Goal: Transaction & Acquisition: Subscribe to service/newsletter

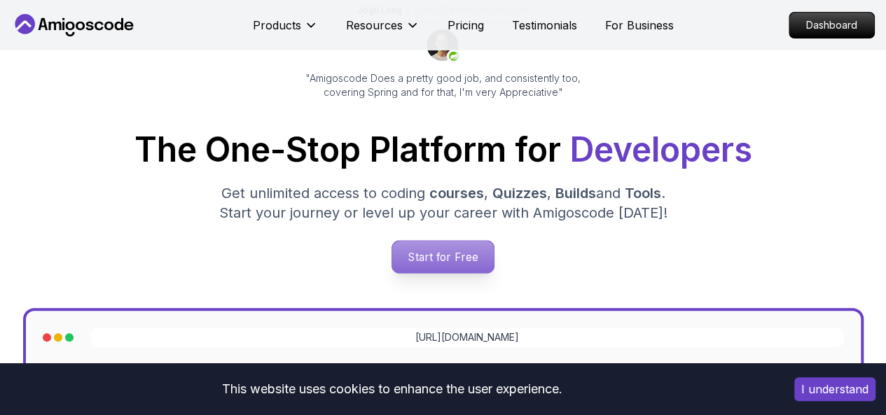
click at [448, 263] on p "Start for Free" at bounding box center [443, 257] width 102 height 32
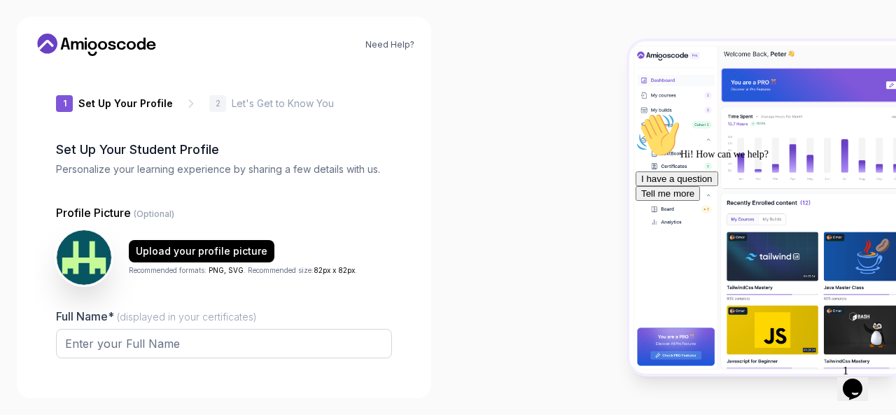
type input "zippygeckod41dc"
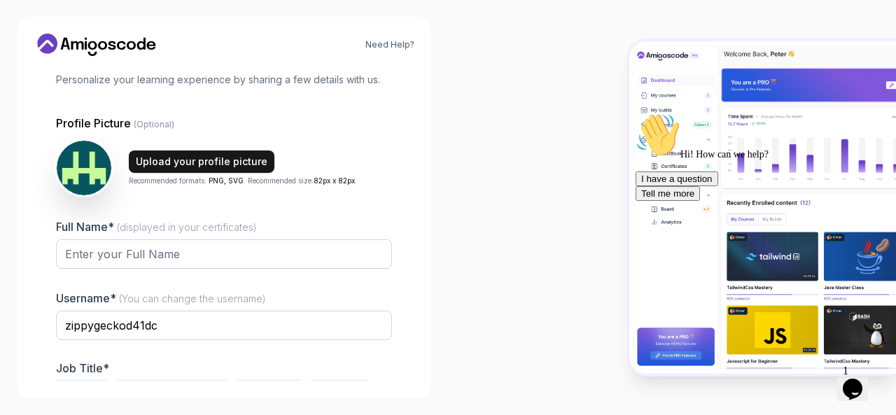
scroll to position [167, 0]
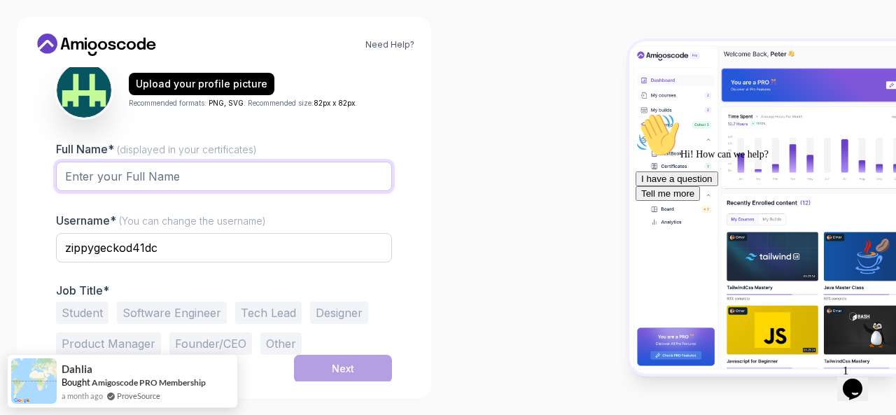
click at [154, 181] on input "Full Name* (displayed in your certificates)" at bounding box center [224, 176] width 336 height 29
type input "Thiery nsabI"
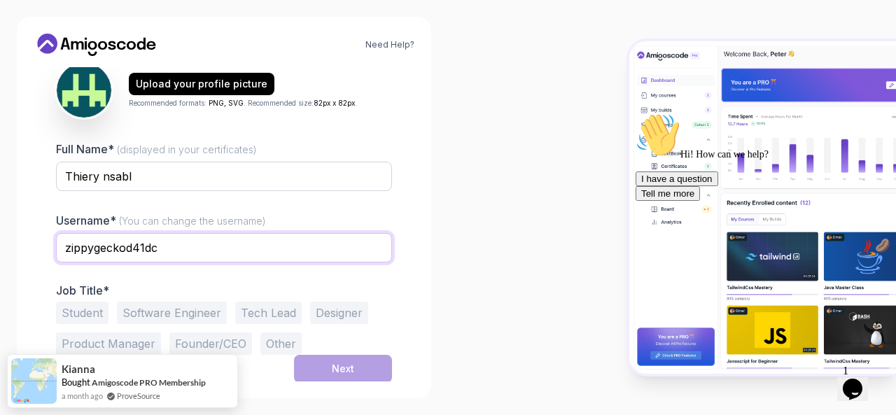
click at [205, 251] on input "zippygeckod41dc" at bounding box center [224, 247] width 336 height 29
type input "z"
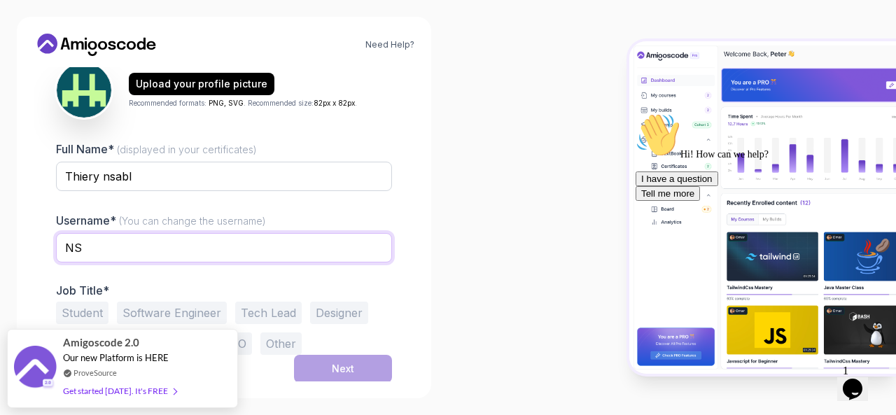
type input "N"
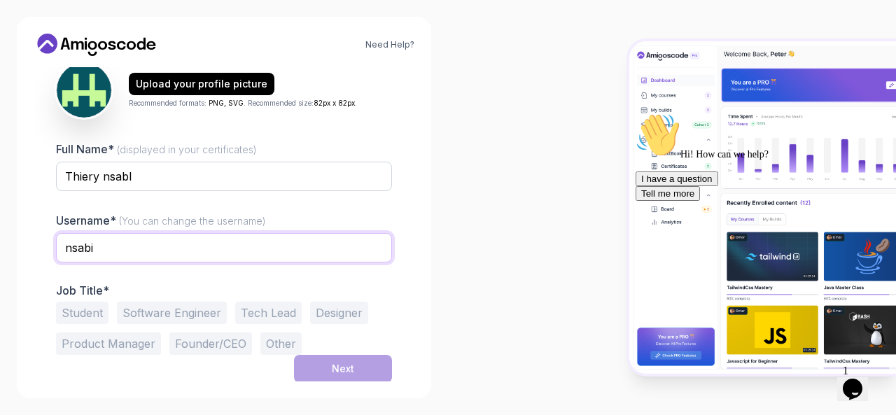
type input "nsabi"
click at [165, 310] on button "Software Engineer" at bounding box center [172, 313] width 110 height 22
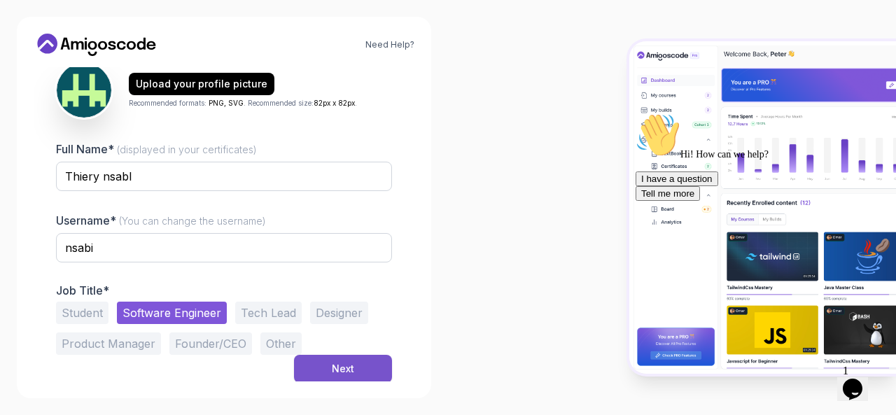
click at [348, 363] on div "Next" at bounding box center [343, 369] width 22 height 14
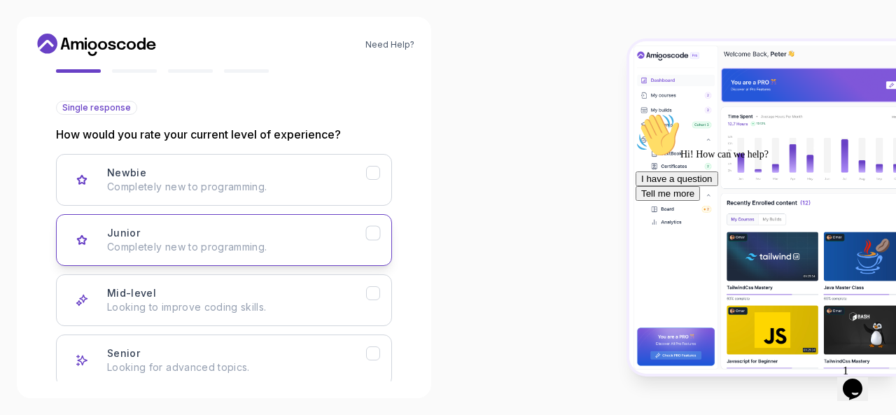
scroll to position [140, 0]
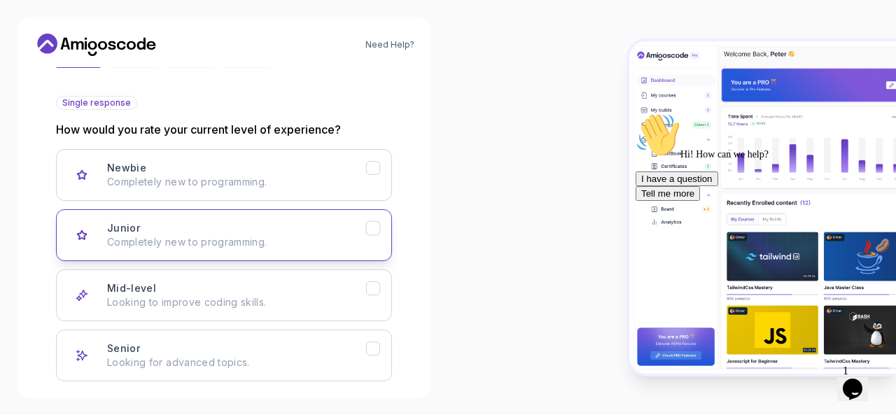
click at [84, 239] on icon "Junior" at bounding box center [82, 235] width 9 height 8
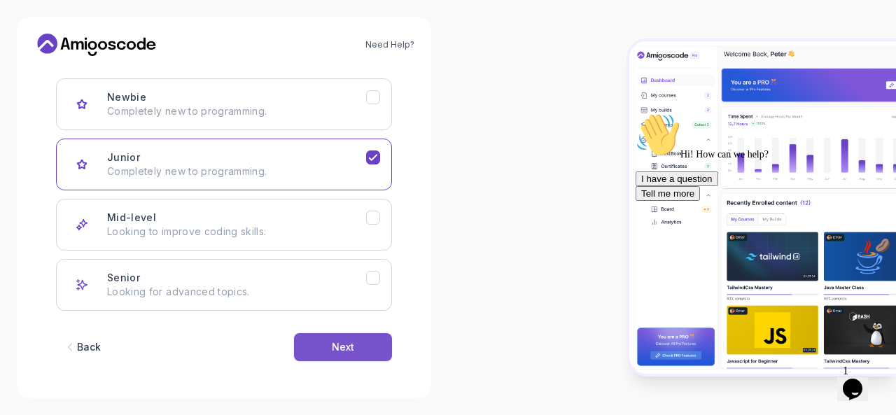
click at [360, 347] on button "Next" at bounding box center [343, 347] width 98 height 28
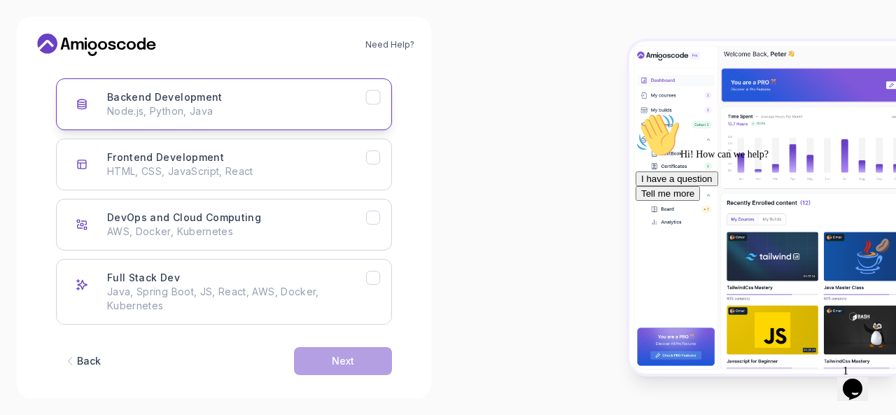
click at [382, 97] on button "Backend Development Node.js, Python, Java" at bounding box center [224, 104] width 336 height 52
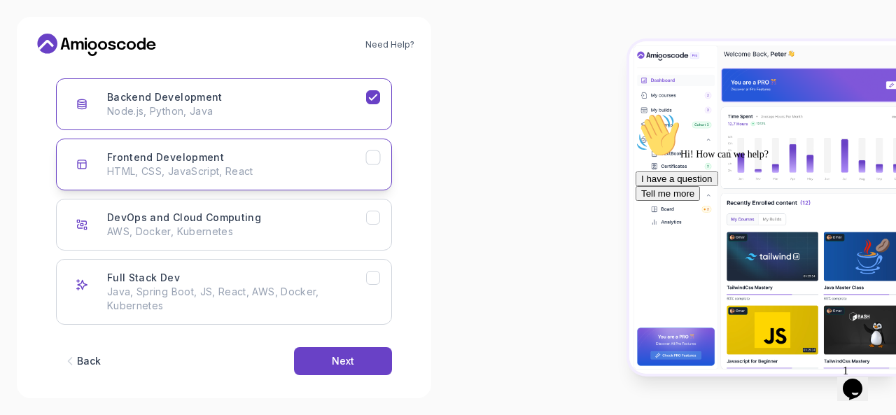
click at [370, 153] on icon "Frontend Development" at bounding box center [373, 157] width 13 height 13
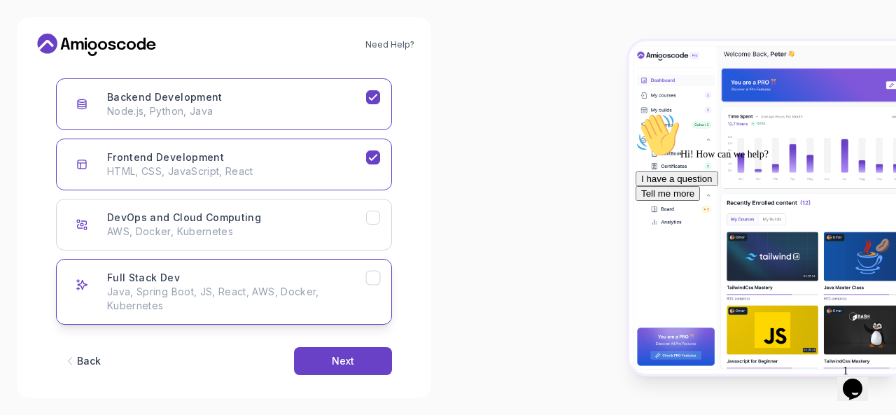
click at [367, 275] on icon "Full Stack Dev" at bounding box center [373, 278] width 13 height 13
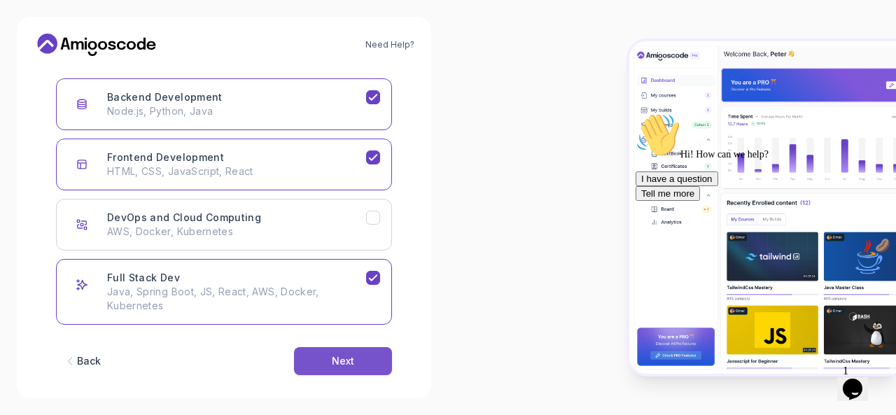
click at [312, 356] on button "Next" at bounding box center [343, 361] width 98 height 28
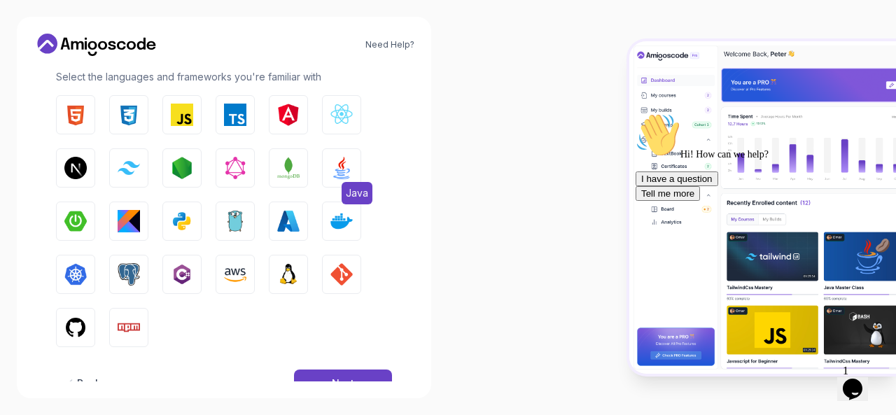
click at [330, 177] on button "Java" at bounding box center [341, 167] width 39 height 39
click at [231, 128] on button "TypeScript" at bounding box center [235, 114] width 39 height 39
click at [76, 106] on img "button" at bounding box center [75, 115] width 22 height 22
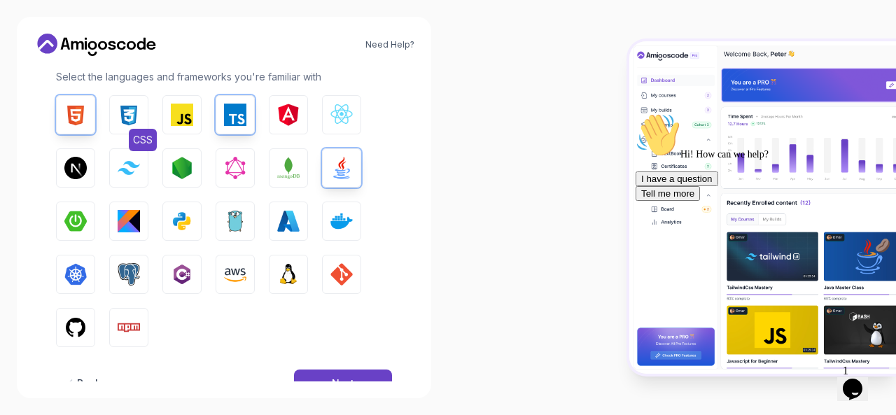
click at [119, 112] on img "button" at bounding box center [129, 115] width 22 height 22
click at [187, 116] on img "button" at bounding box center [182, 115] width 22 height 22
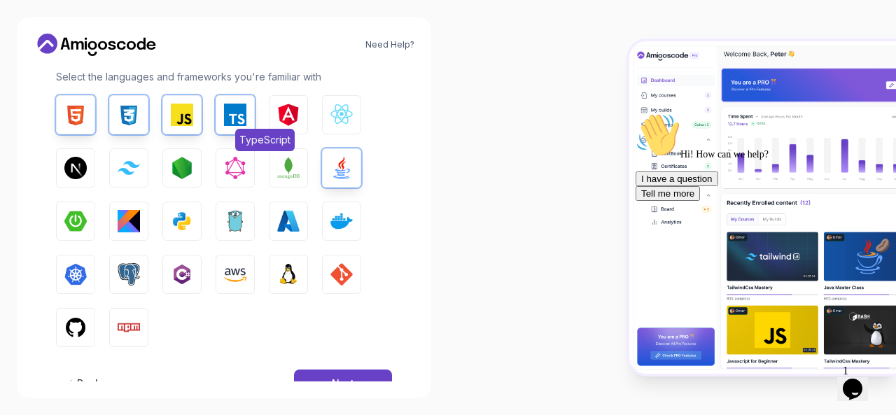
click at [223, 120] on button "TypeScript" at bounding box center [235, 114] width 39 height 39
click at [340, 127] on button "React.js" at bounding box center [341, 114] width 39 height 39
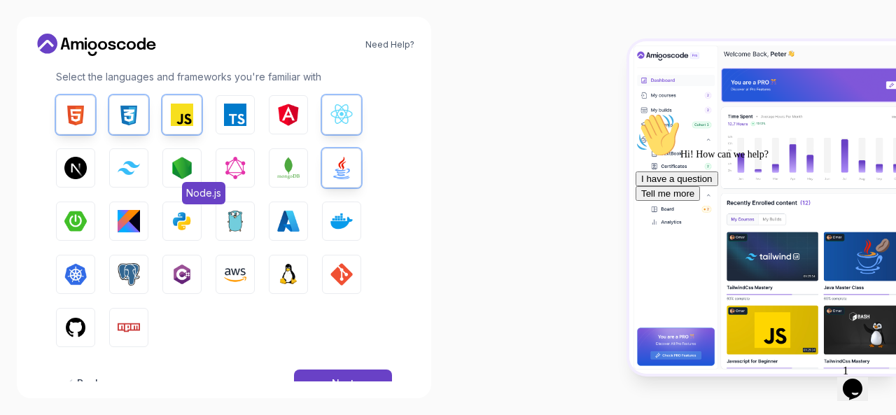
click at [179, 174] on img "button" at bounding box center [182, 168] width 22 height 22
click at [116, 277] on button "PostgreSQL" at bounding box center [128, 274] width 39 height 39
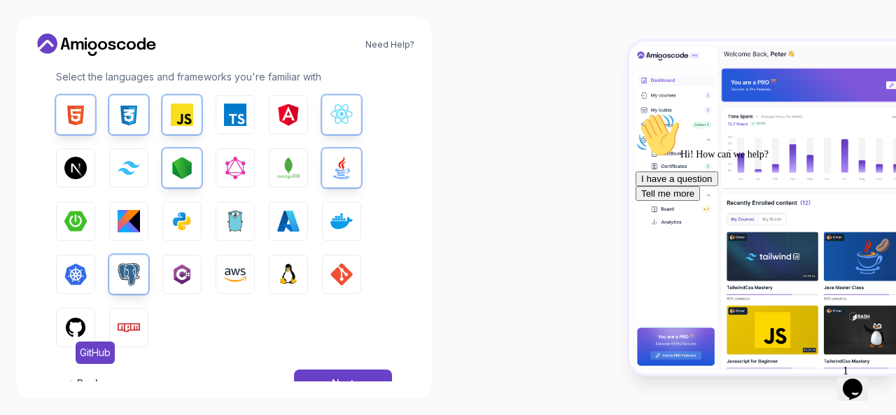
click at [70, 321] on img "button" at bounding box center [75, 327] width 22 height 22
click at [66, 328] on img "button" at bounding box center [75, 327] width 22 height 22
click at [123, 263] on img "button" at bounding box center [129, 274] width 22 height 22
click at [72, 327] on img "button" at bounding box center [75, 327] width 22 height 22
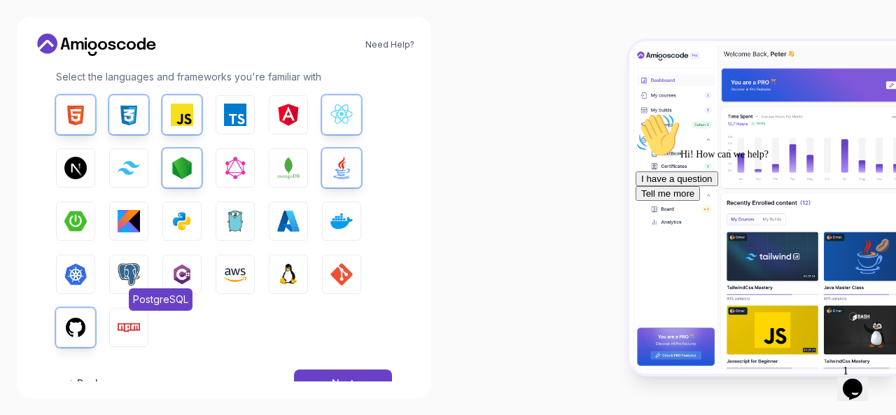
click at [133, 283] on img "button" at bounding box center [129, 274] width 22 height 22
click at [326, 277] on button "GIT" at bounding box center [341, 274] width 39 height 39
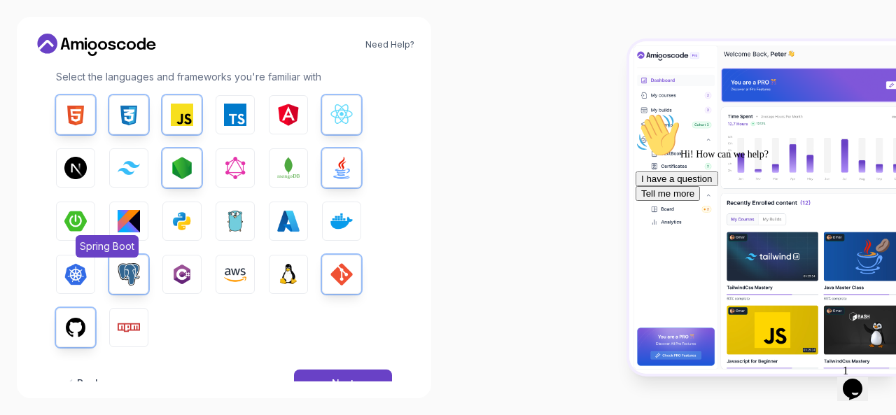
click at [76, 216] on img "button" at bounding box center [75, 221] width 22 height 22
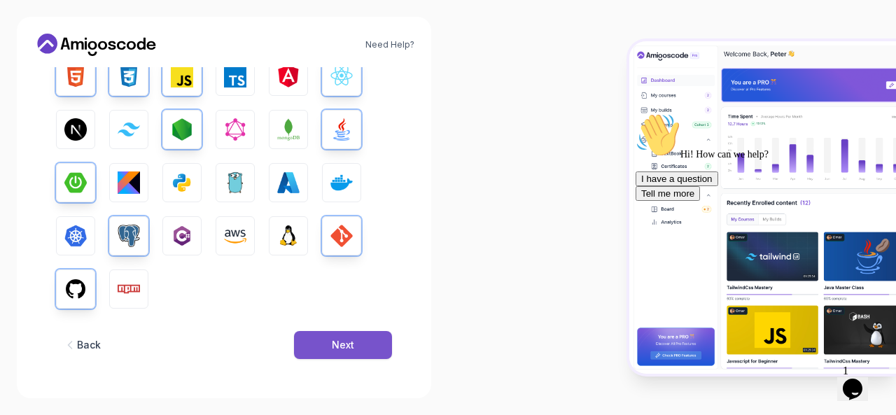
click at [336, 351] on div "Next" at bounding box center [343, 345] width 22 height 14
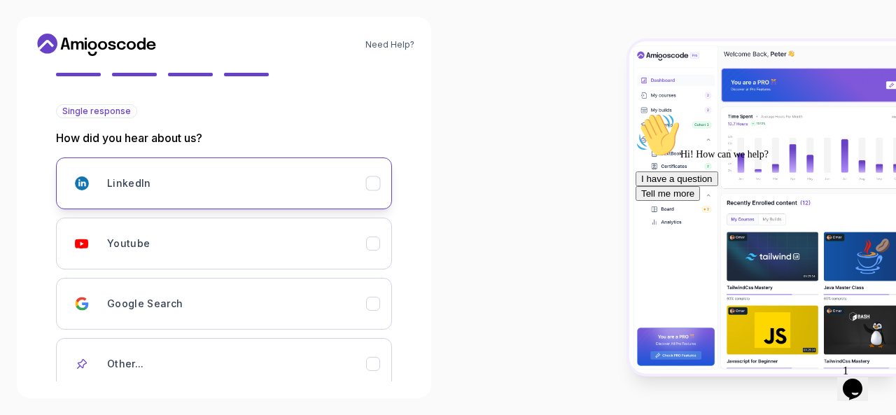
scroll to position [149, 0]
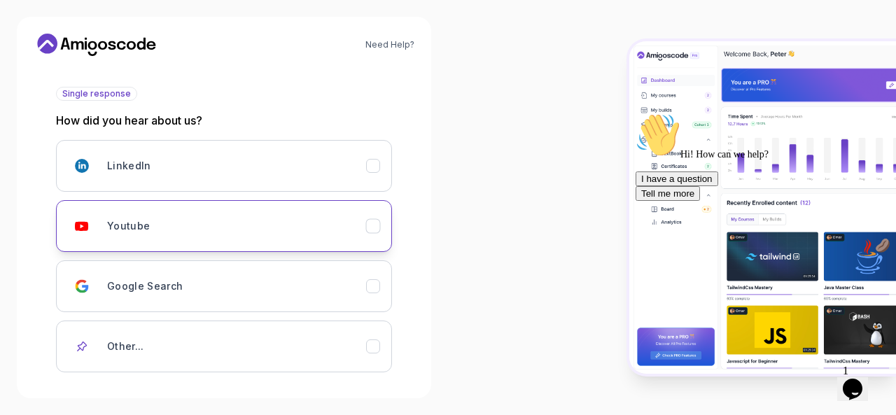
click at [378, 223] on icon "Youtube" at bounding box center [373, 226] width 13 height 13
click at [377, 280] on icon "Google Search" at bounding box center [373, 286] width 13 height 13
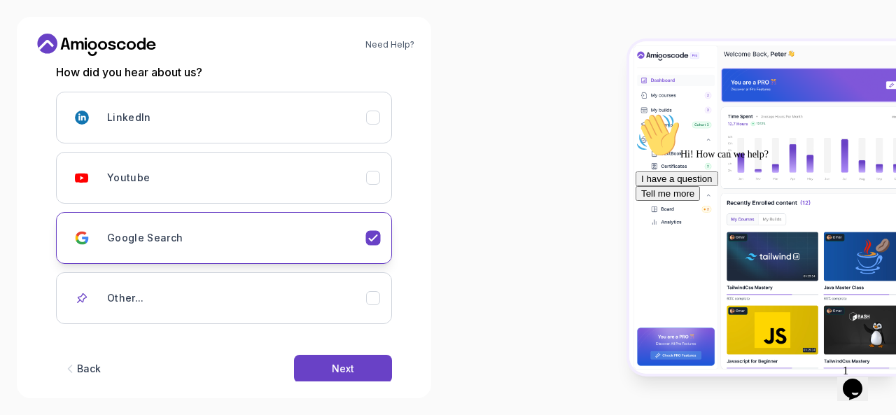
scroll to position [219, 0]
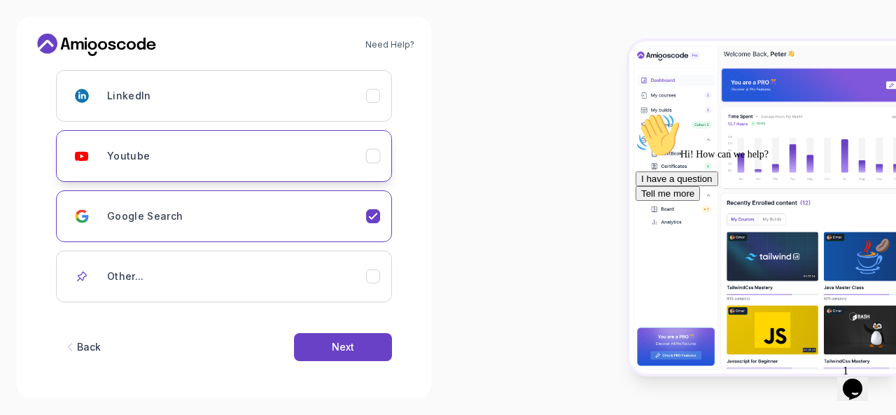
click at [378, 155] on icon "Youtube" at bounding box center [373, 156] width 13 height 13
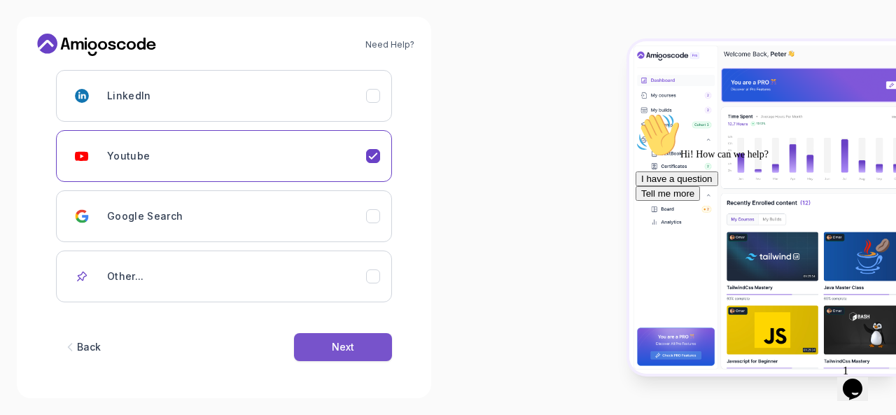
click at [333, 344] on div "Next" at bounding box center [343, 347] width 22 height 14
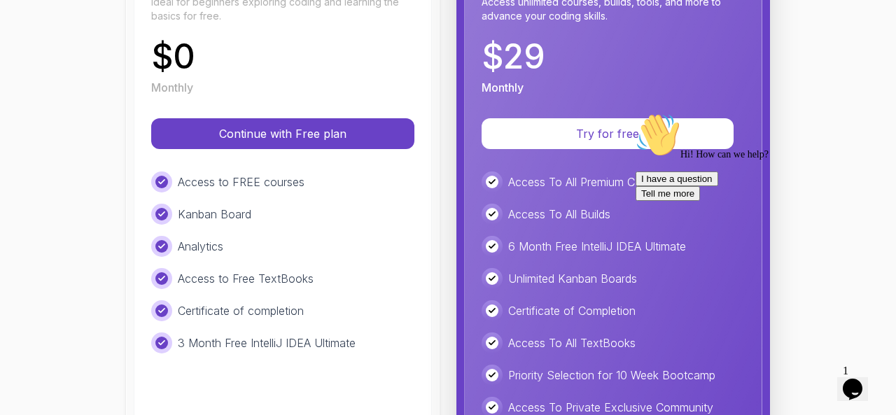
scroll to position [176, 0]
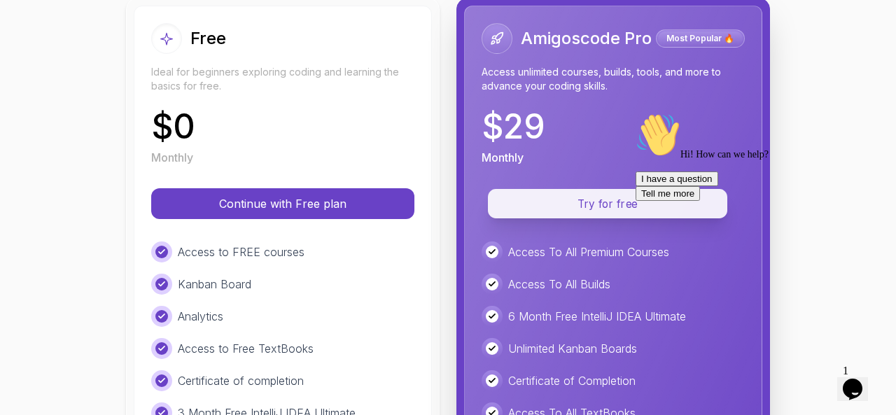
click at [596, 202] on p "Try for free" at bounding box center [607, 204] width 207 height 16
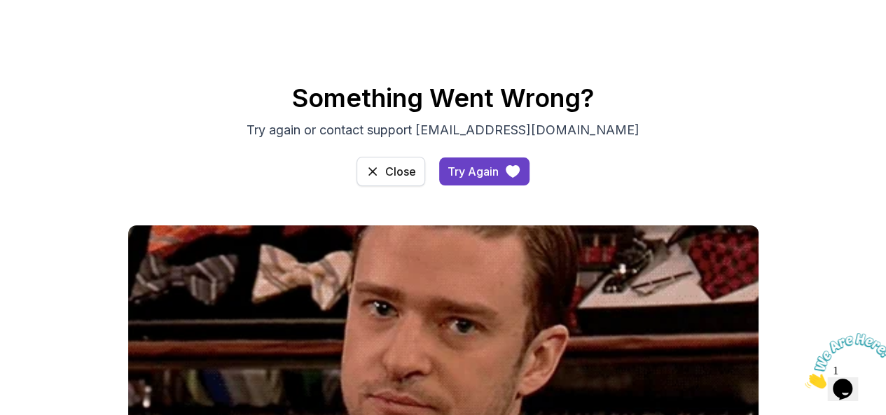
click at [398, 179] on div "Close" at bounding box center [400, 171] width 31 height 17
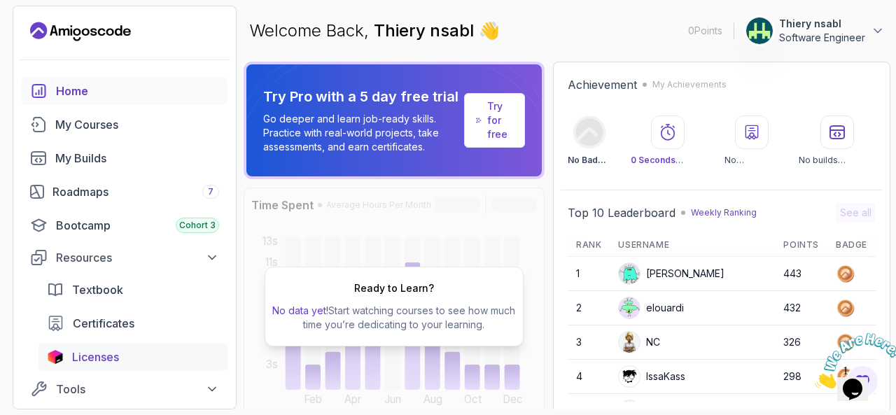
click at [103, 352] on span "Licenses" at bounding box center [95, 357] width 47 height 17
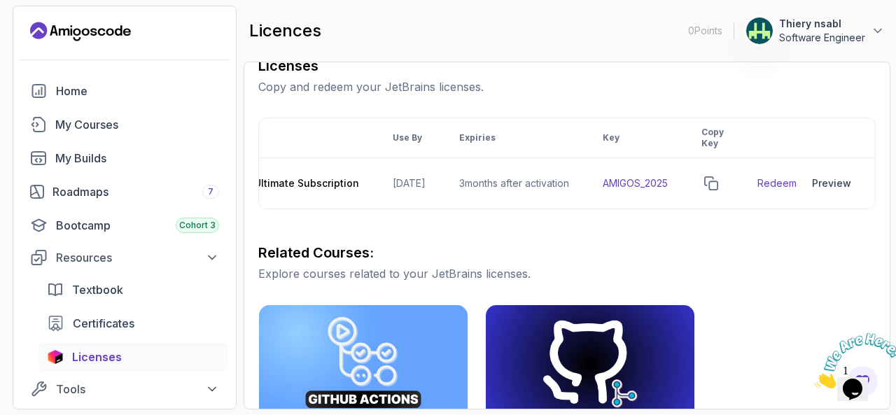
scroll to position [0, 170]
click at [717, 180] on icon "copy-button" at bounding box center [711, 183] width 13 height 13
